Goal: Task Accomplishment & Management: Understand process/instructions

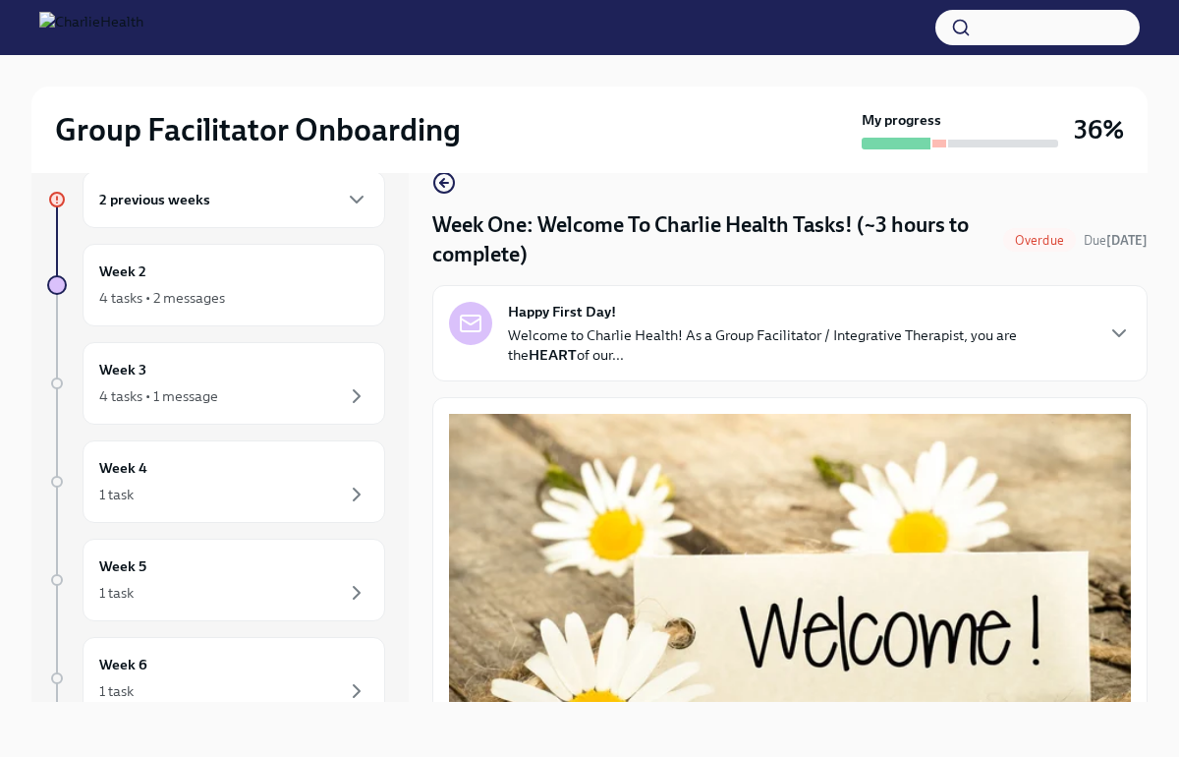
scroll to position [2437, 0]
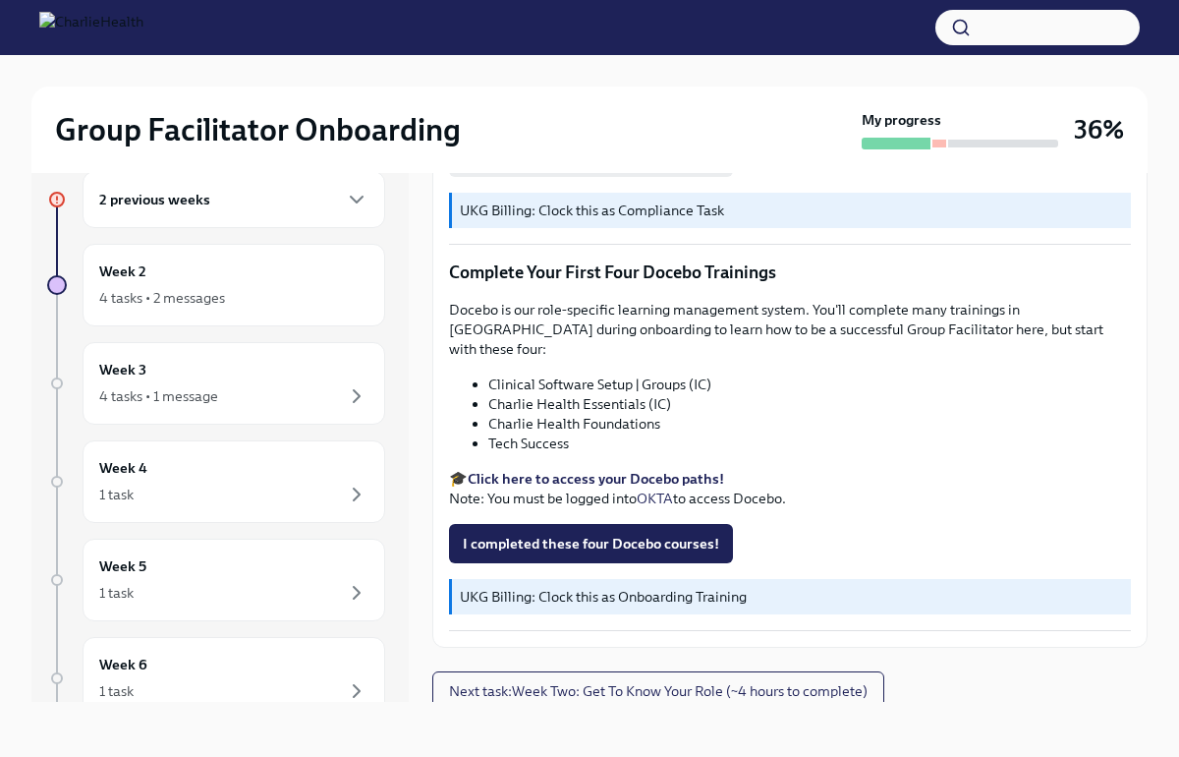
click at [559, 472] on strong "Click here to access your Docebo paths!" at bounding box center [596, 479] width 256 height 18
click at [598, 535] on span "I completed these four Docebo courses!" at bounding box center [591, 544] width 256 height 20
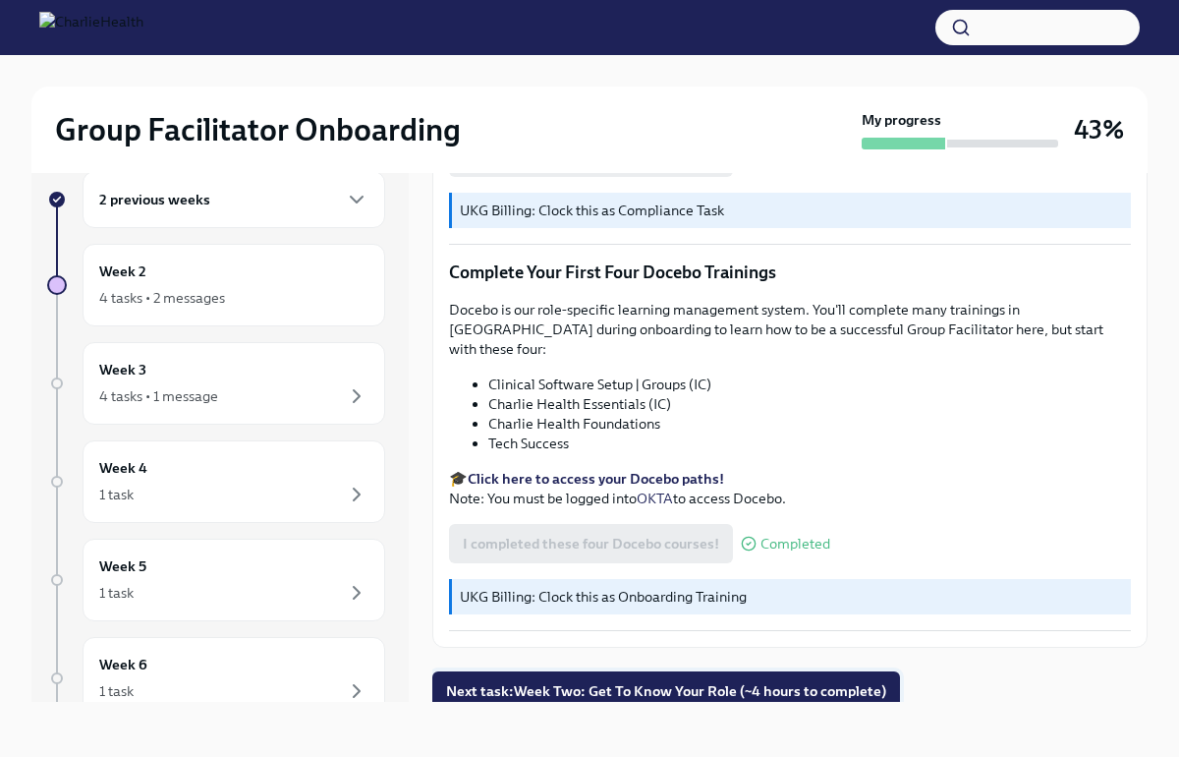
click at [745, 681] on span "Next task : Week Two: Get To Know Your Role (~4 hours to complete)" at bounding box center [666, 691] width 440 height 20
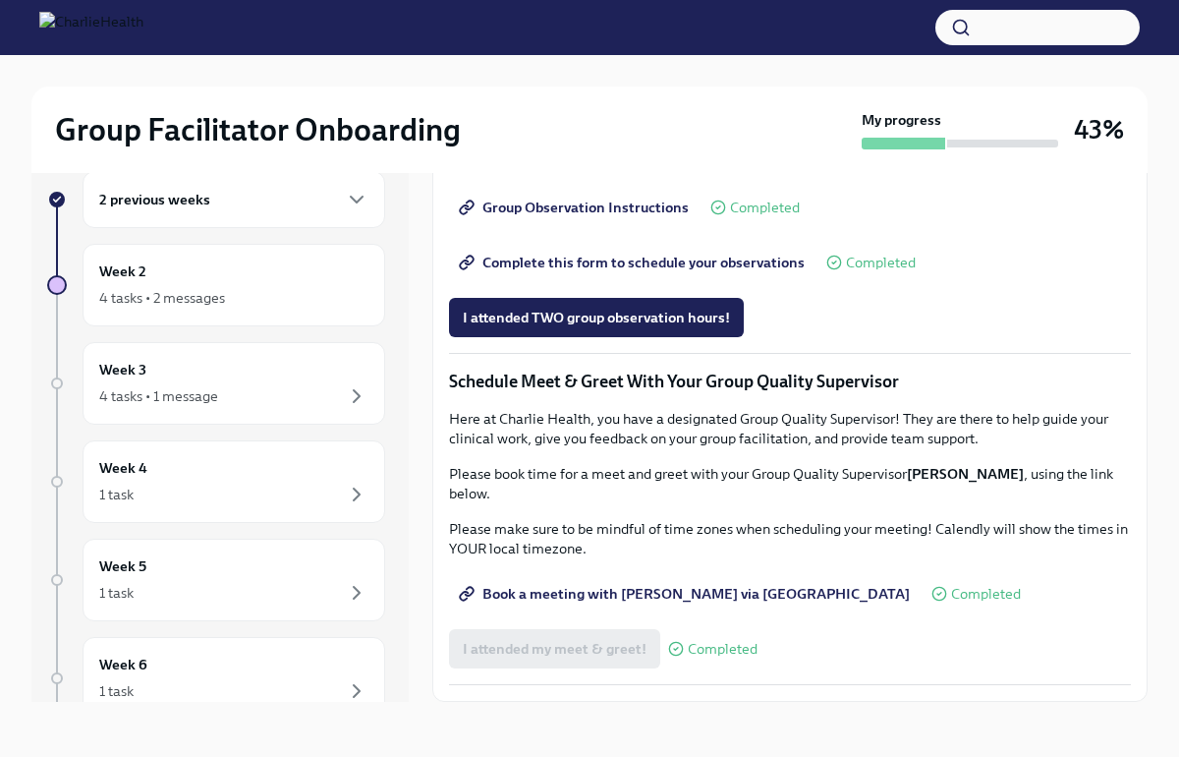
scroll to position [1678, 0]
click at [703, 684] on hr at bounding box center [790, 684] width 682 height 1
click at [703, 715] on div "2 previous weeks Week 2 4 tasks • 2 messages Week 3 4 tasks • 1 message Week 4 …" at bounding box center [589, 437] width 1116 height 594
click at [1141, 714] on div "2 previous weeks Week 2 4 tasks • 2 messages Week 3 4 tasks • 1 message Week 4 …" at bounding box center [589, 437] width 1116 height 594
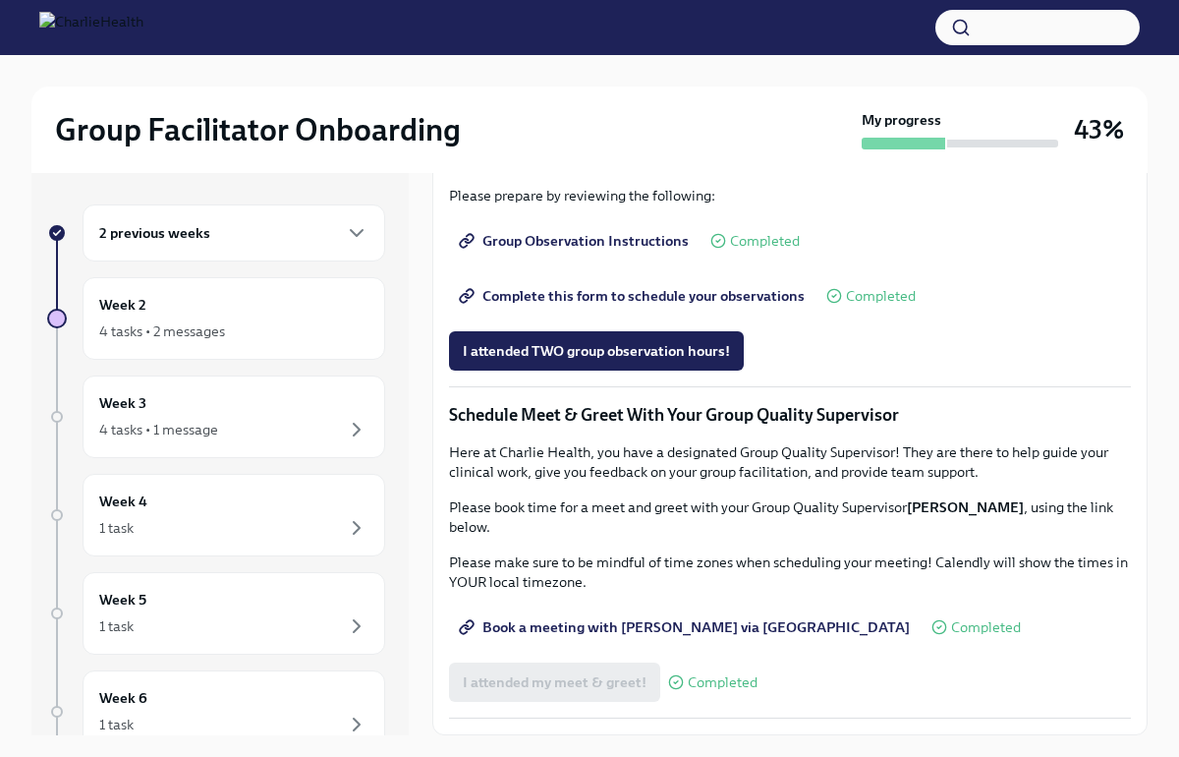
scroll to position [33, 0]
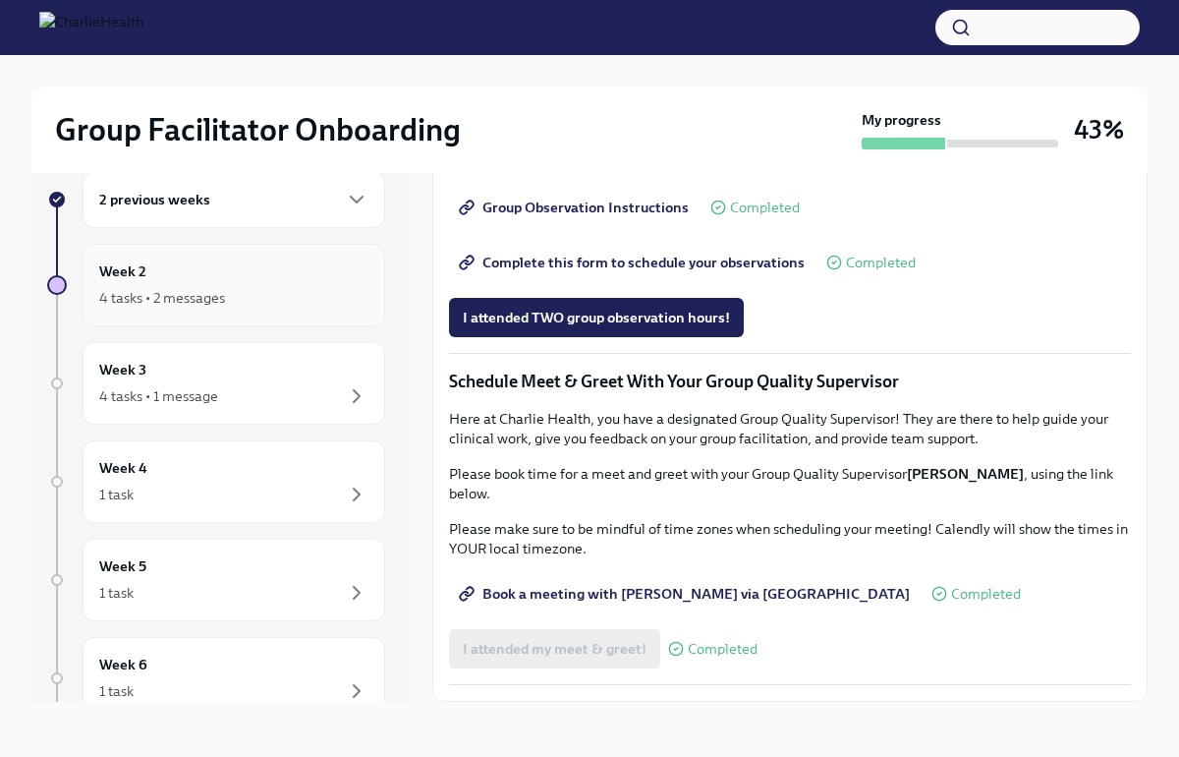
click at [214, 304] on div "4 tasks • 2 messages" at bounding box center [162, 298] width 126 height 20
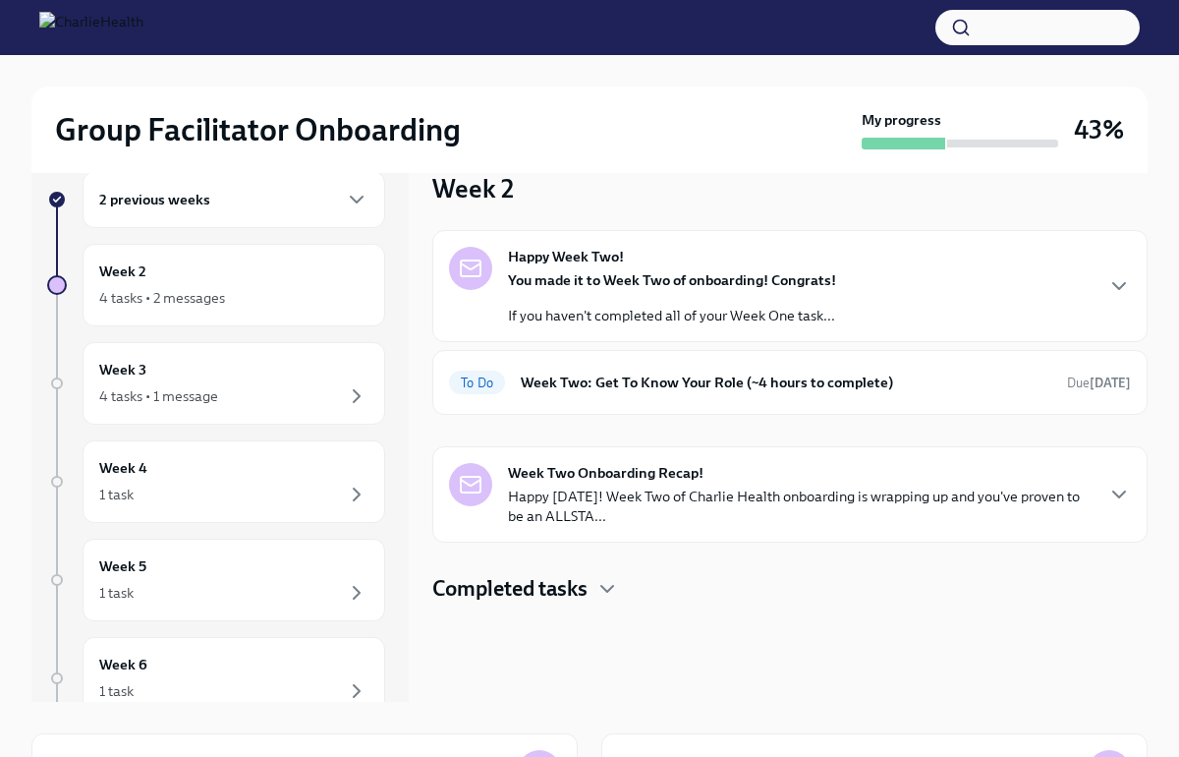
click at [588, 592] on h4 "Completed tasks" at bounding box center [509, 588] width 155 height 29
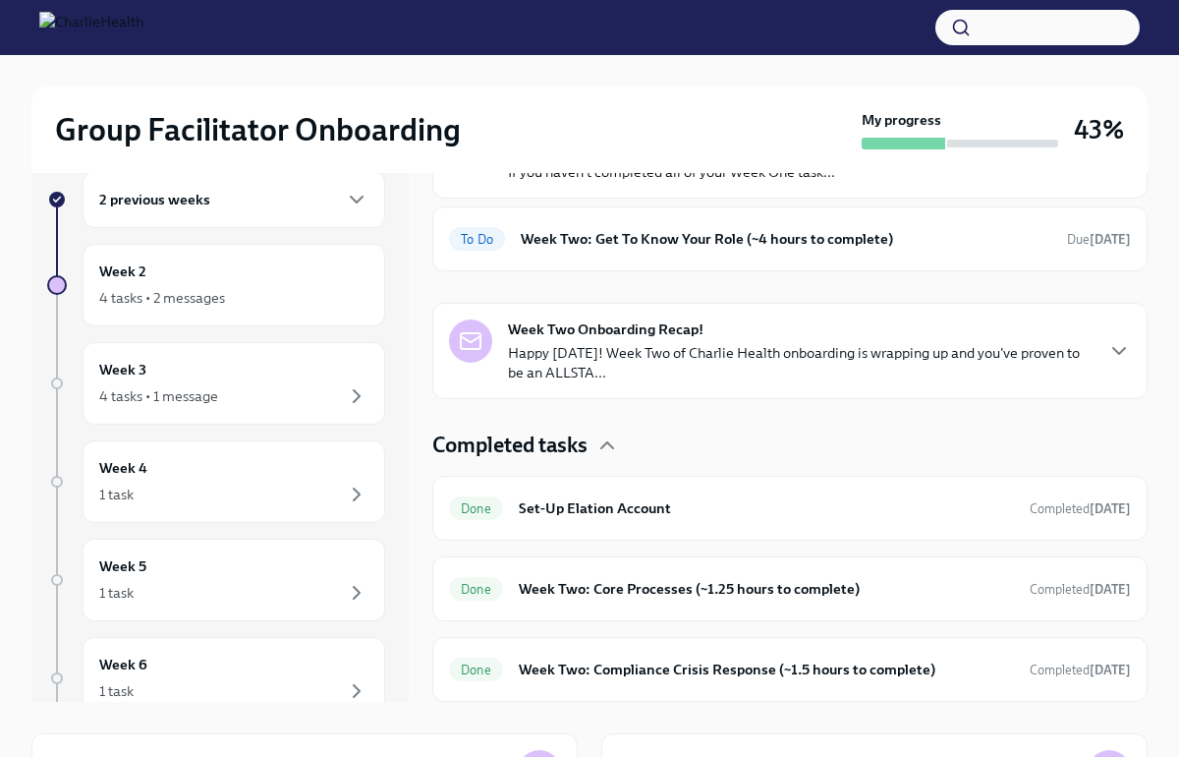
click at [612, 354] on p "Happy [DATE]! Week Two of Charlie Health onboarding is wrapping up and you've p…" at bounding box center [800, 362] width 584 height 39
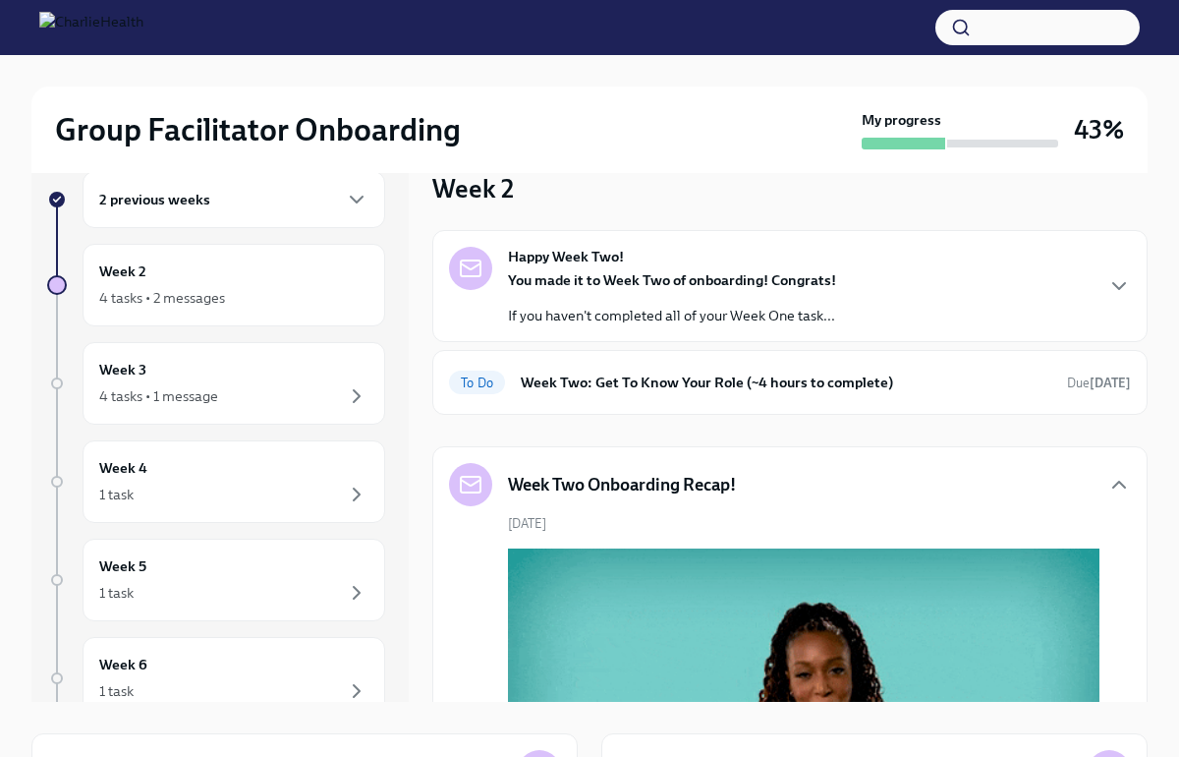
scroll to position [1001, 0]
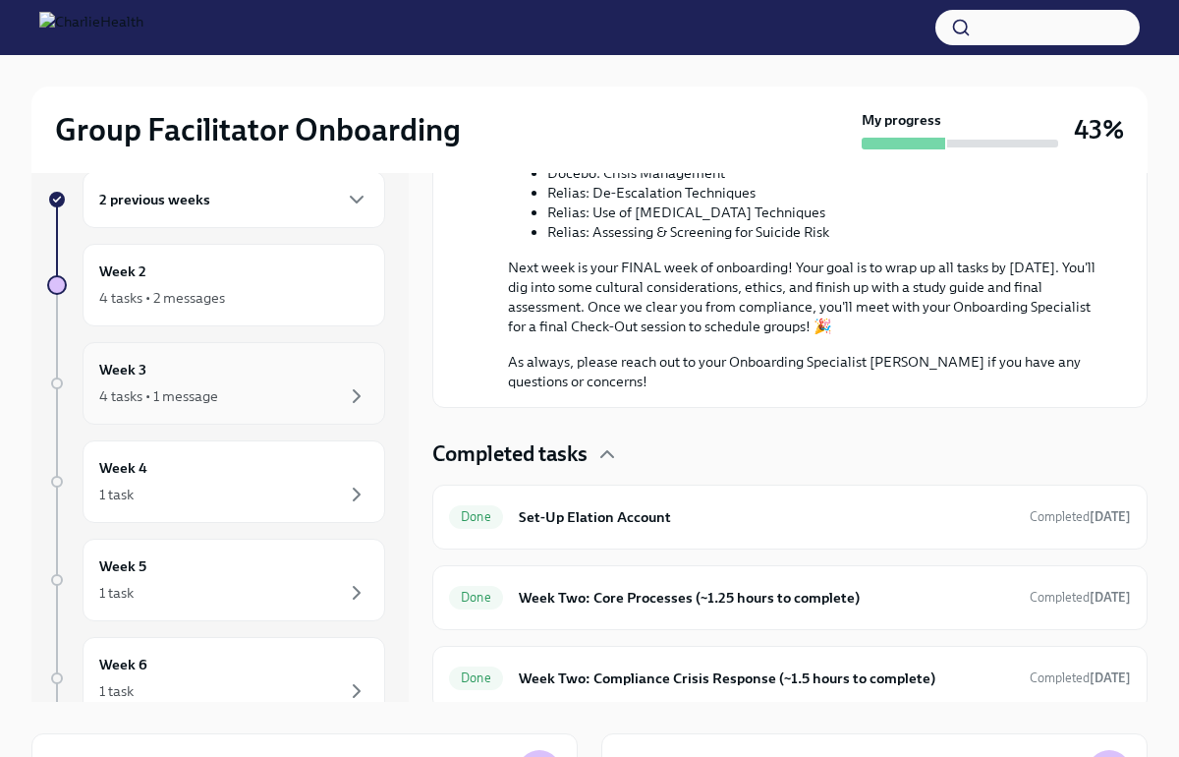
click at [280, 382] on div "Week 3 4 tasks • 1 message" at bounding box center [233, 383] width 269 height 49
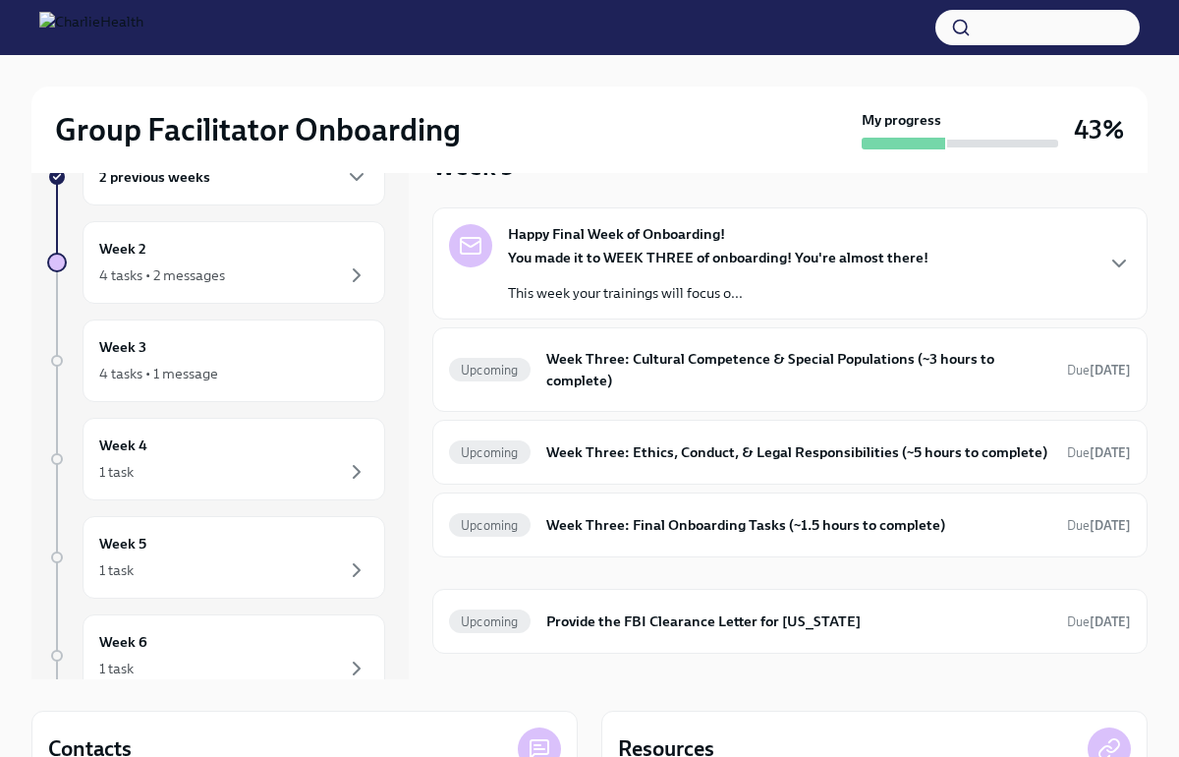
scroll to position [70, 0]
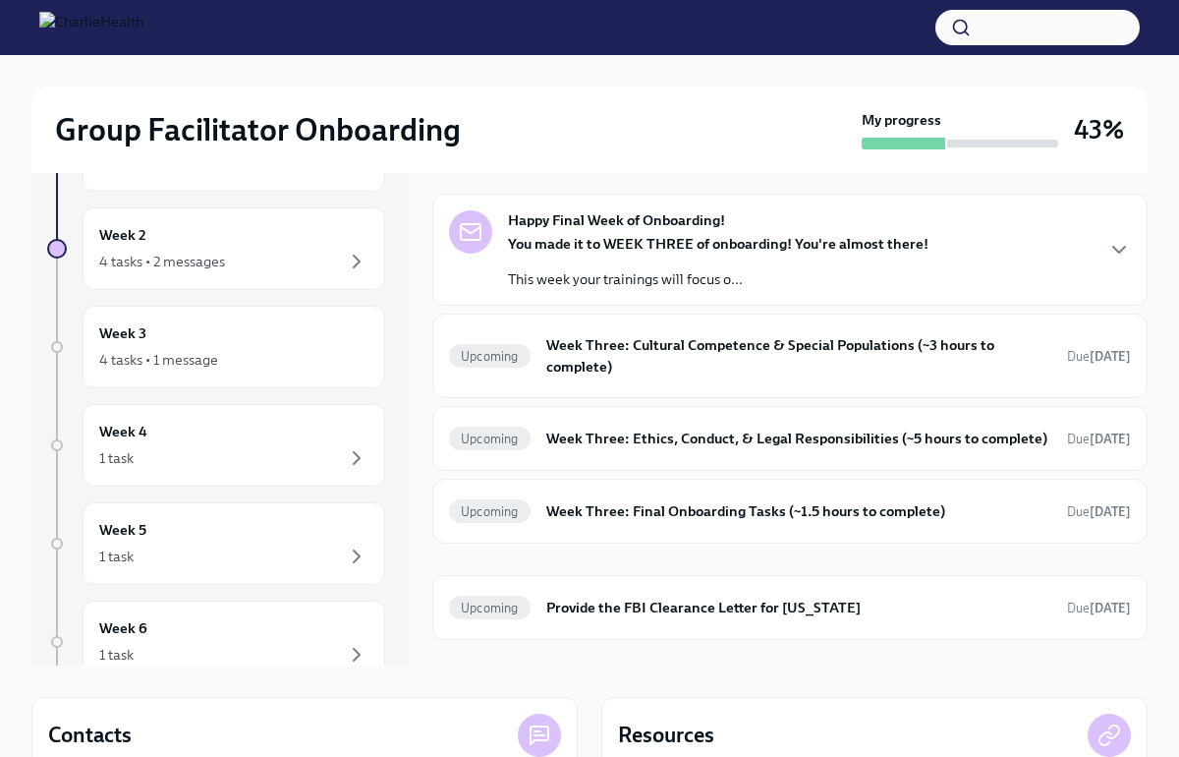
click at [1101, 235] on div "Happy Final Week of Onboarding! You made it to WEEK THREE of onboarding! You're…" at bounding box center [790, 249] width 682 height 79
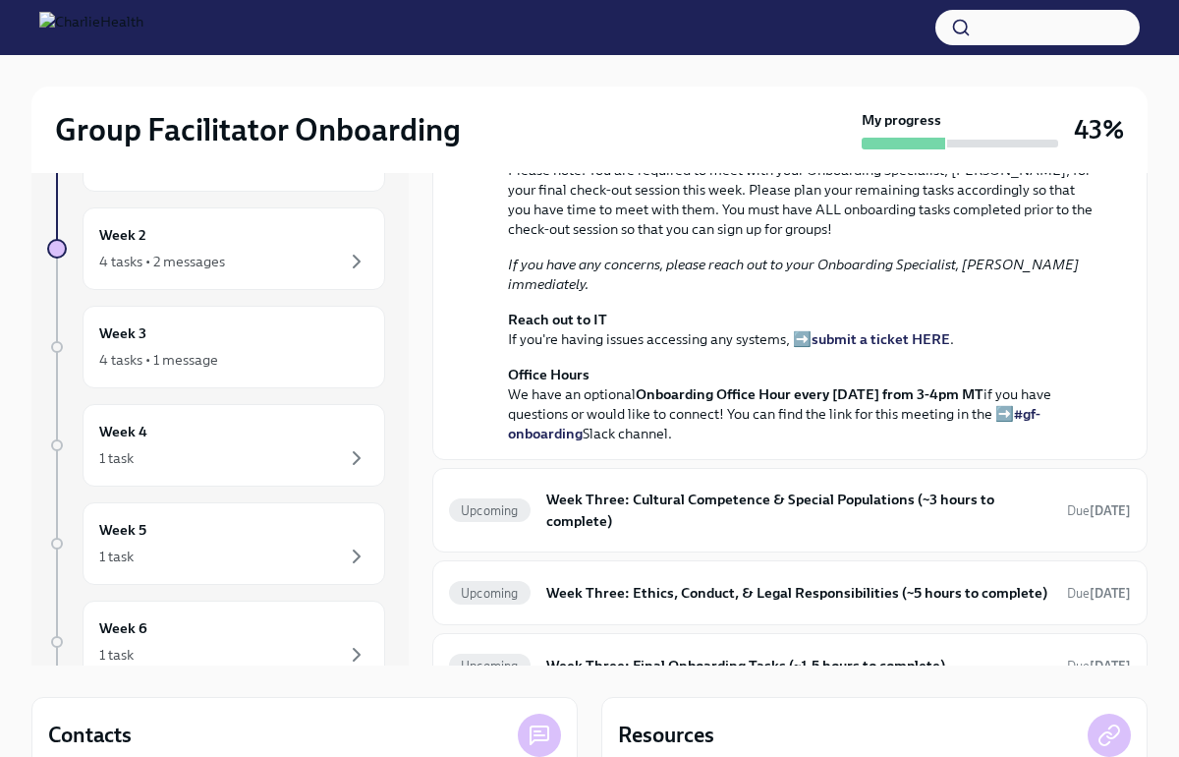
scroll to position [184, 0]
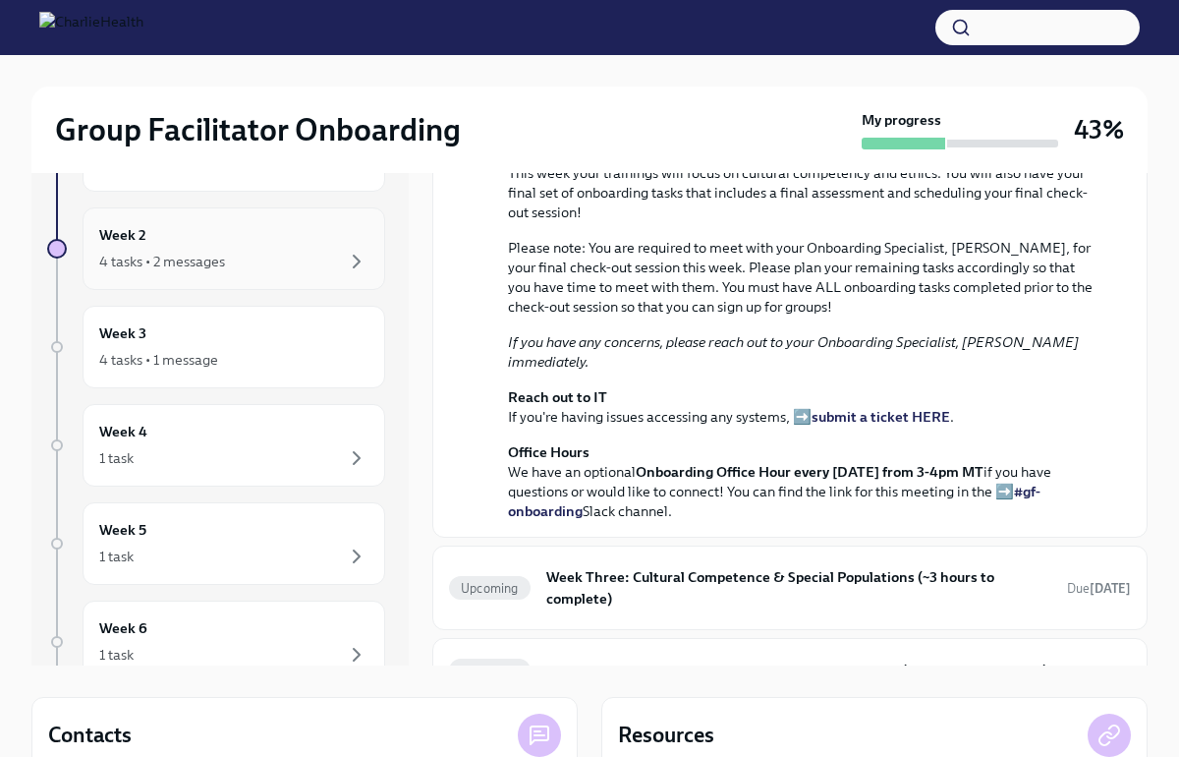
click at [273, 268] on div "4 tasks • 2 messages" at bounding box center [233, 262] width 269 height 24
